Goal: Navigation & Orientation: Find specific page/section

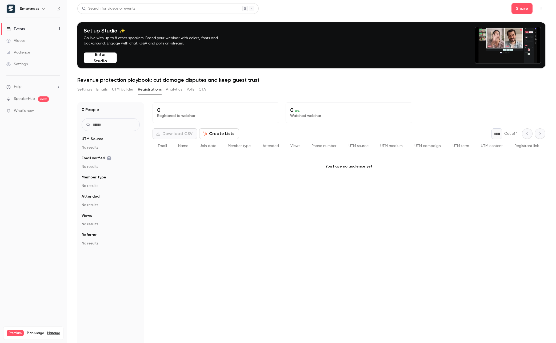
click at [38, 6] on div "Smartness" at bounding box center [36, 9] width 33 height 6
click at [38, 8] on div "Smartness" at bounding box center [36, 9] width 33 height 6
click at [42, 9] on icon "button" at bounding box center [43, 9] width 4 height 4
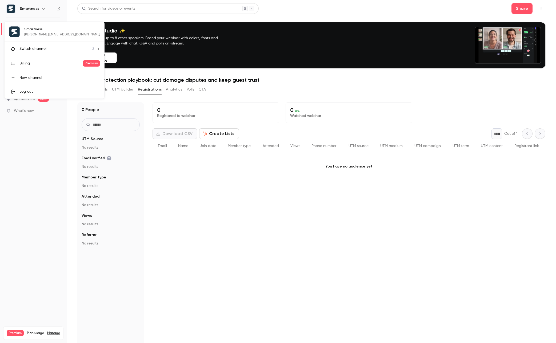
click at [39, 48] on span "Switch channel" at bounding box center [32, 49] width 27 height 6
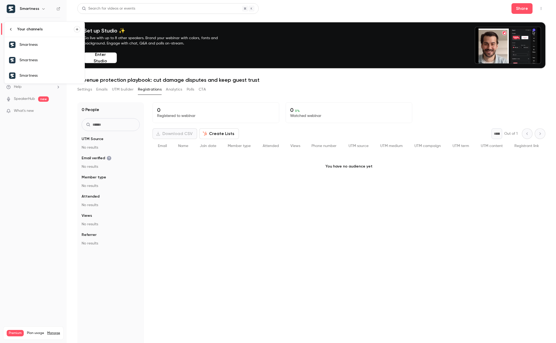
click at [36, 58] on div "Smartness" at bounding box center [49, 60] width 61 height 5
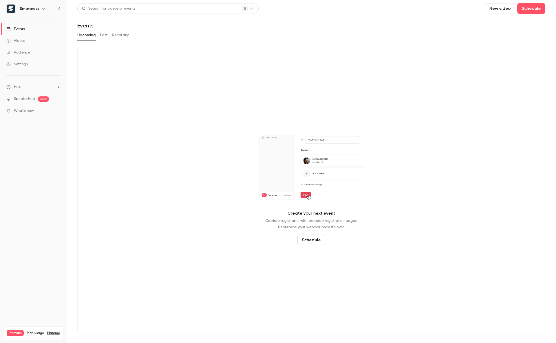
click at [26, 52] on div "Audience" at bounding box center [18, 52] width 24 height 5
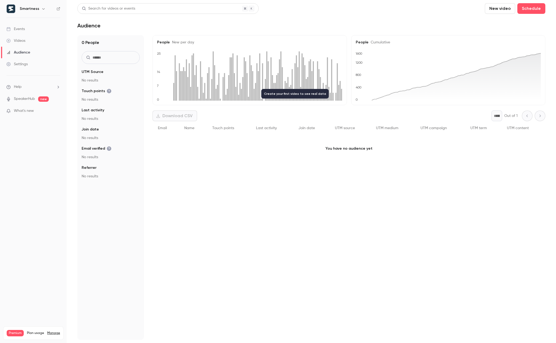
click at [34, 11] on h6 "Smartness" at bounding box center [29, 8] width 19 height 5
click at [42, 9] on icon "button" at bounding box center [43, 9] width 4 height 4
click at [41, 47] on span "Switch channel" at bounding box center [32, 49] width 27 height 6
click at [45, 47] on link "Smartness" at bounding box center [45, 44] width 80 height 15
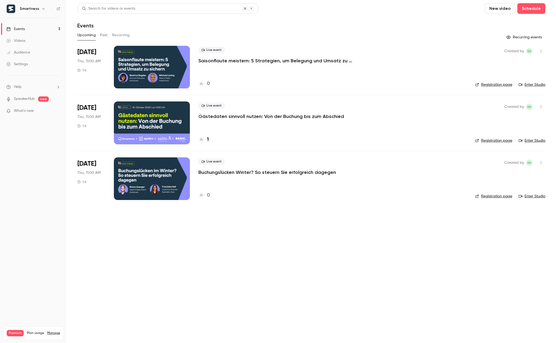
click at [33, 50] on link "Audience" at bounding box center [33, 53] width 67 height 12
